Goal: Find specific page/section: Find specific page/section

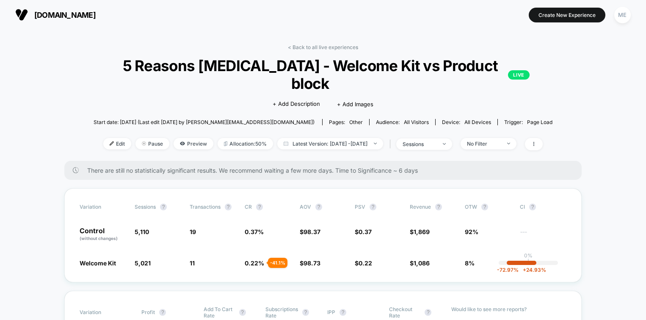
scroll to position [32, 0]
click at [49, 13] on span "[DOMAIN_NAME]" at bounding box center [64, 15] width 61 height 9
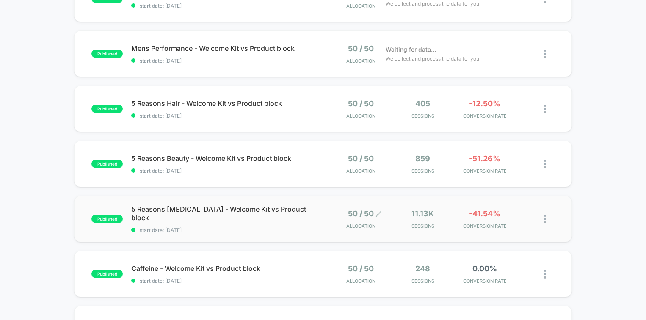
scroll to position [224, 0]
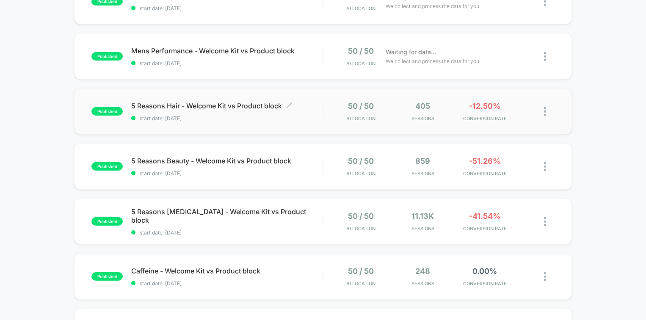
drag, startPoint x: 186, startPoint y: 102, endPoint x: 284, endPoint y: 104, distance: 97.8
click at [284, 103] on span "5 Reasons Hair - Welcome Kit vs Product block Click to edit experience details" at bounding box center [226, 106] width 191 height 8
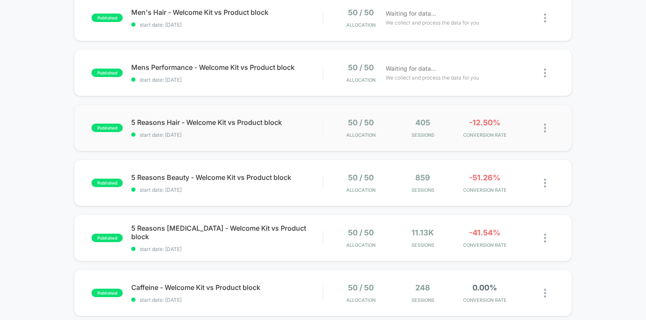
scroll to position [205, 0]
